Goal: Check status

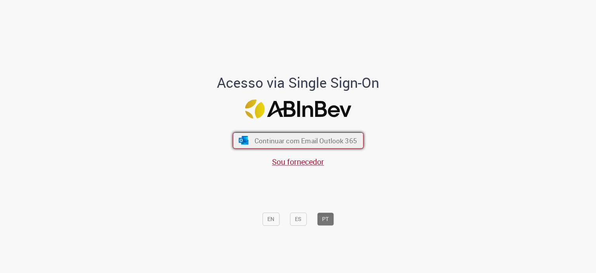
click at [272, 145] on span "Continuar com Email Outlook 365" at bounding box center [305, 140] width 103 height 9
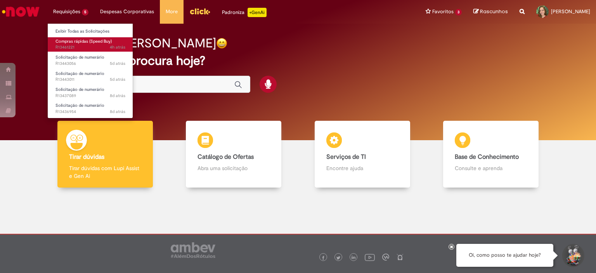
click at [76, 43] on span "Compras rápidas (Speed Buy)" at bounding box center [84, 41] width 56 height 6
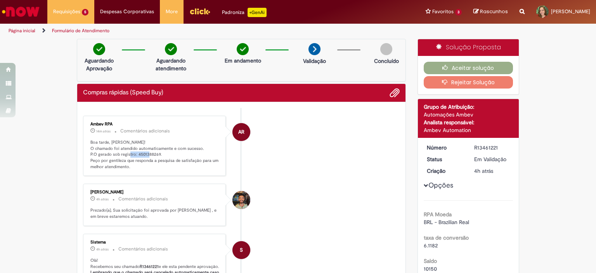
drag, startPoint x: 156, startPoint y: 153, endPoint x: 134, endPoint y: 153, distance: 22.1
click at [134, 153] on p "Boa tarde, [PERSON_NAME]! O chamado foi atendido automaticamente e com sucesso.…" at bounding box center [154, 154] width 129 height 31
copy p "4501388269"
drag, startPoint x: 490, startPoint y: 147, endPoint x: 471, endPoint y: 146, distance: 18.3
click at [475, 146] on div "R13461221" at bounding box center [493, 148] width 36 height 8
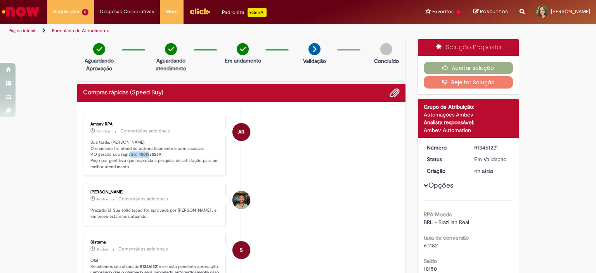
copy div "R13461221"
drag, startPoint x: 156, startPoint y: 152, endPoint x: 134, endPoint y: 152, distance: 22.1
click at [134, 152] on p "Boa tarde, [PERSON_NAME]! O chamado foi atendido automaticamente e com sucesso.…" at bounding box center [154, 154] width 129 height 31
copy p "4501388269"
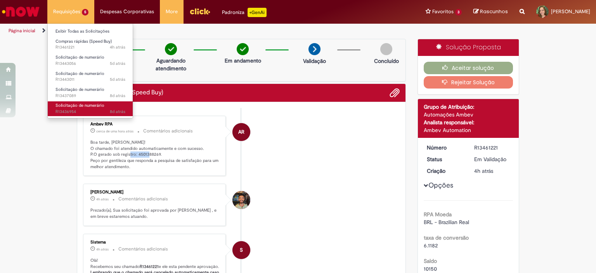
click at [82, 105] on span "Solicitação de numerário" at bounding box center [80, 106] width 49 height 6
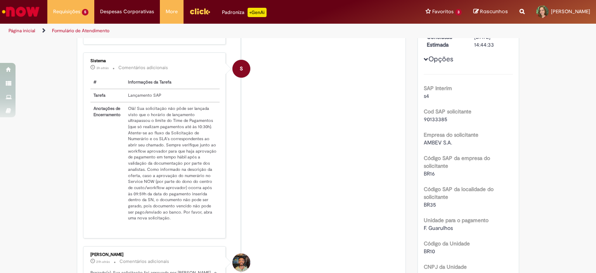
scroll to position [161, 0]
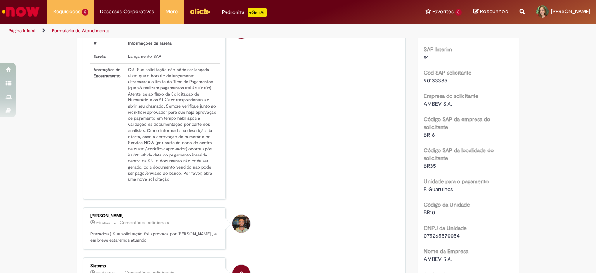
click at [334, 219] on li "[PERSON_NAME] 21h atrás 21 horas atrás Comentários adicionais Prezado(a), Sua s…" at bounding box center [241, 228] width 317 height 42
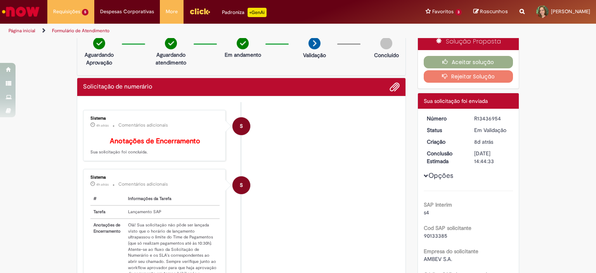
scroll to position [0, 0]
